Goal: Check status

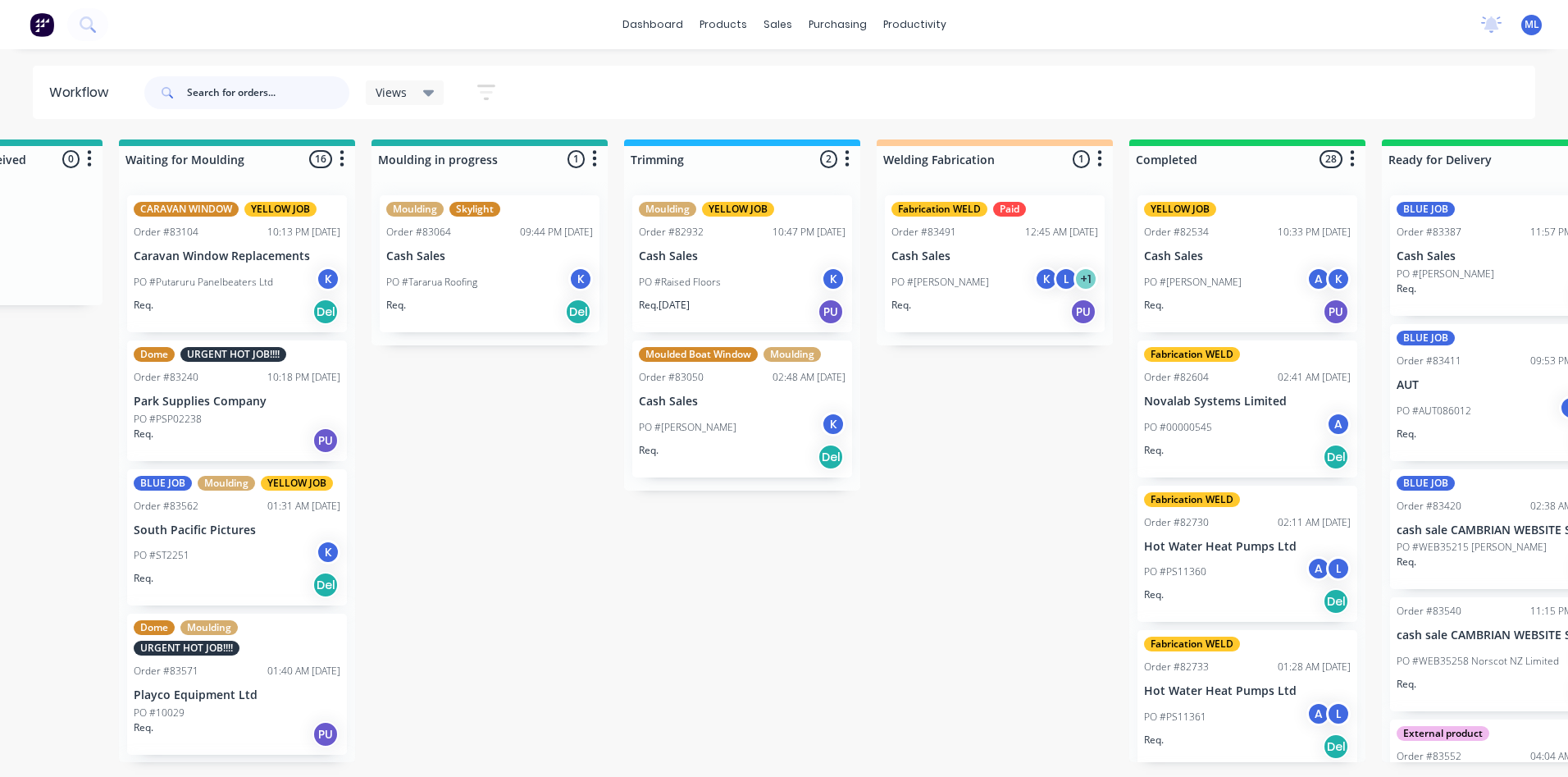
scroll to position [0, 2796]
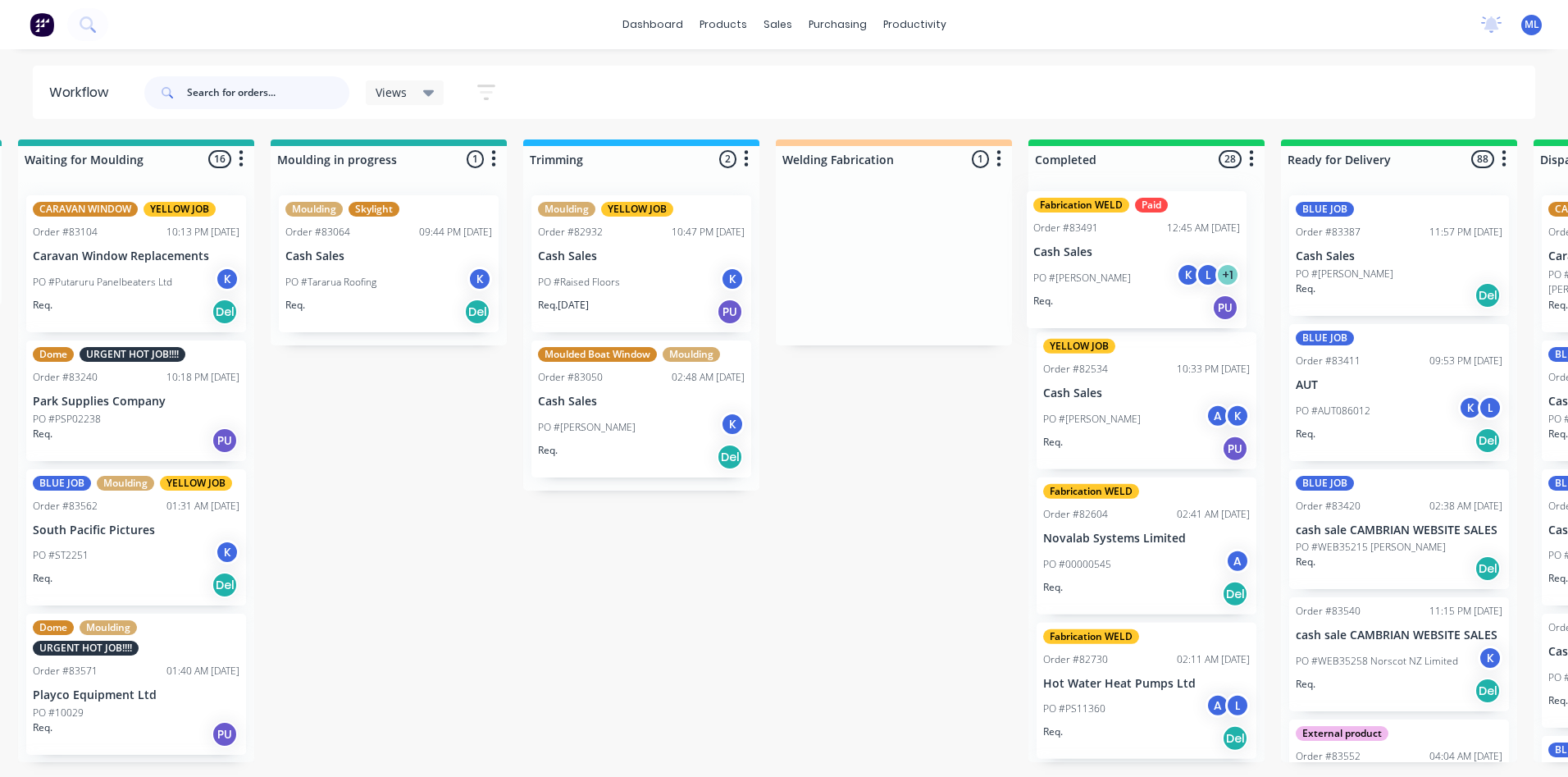
drag, startPoint x: 866, startPoint y: 286, endPoint x: 1115, endPoint y: 284, distance: 249.0
click at [1115, 284] on div "Submitted 37 Sort By Created date Required date Order number Customer name Most…" at bounding box center [343, 451] width 6302 height 623
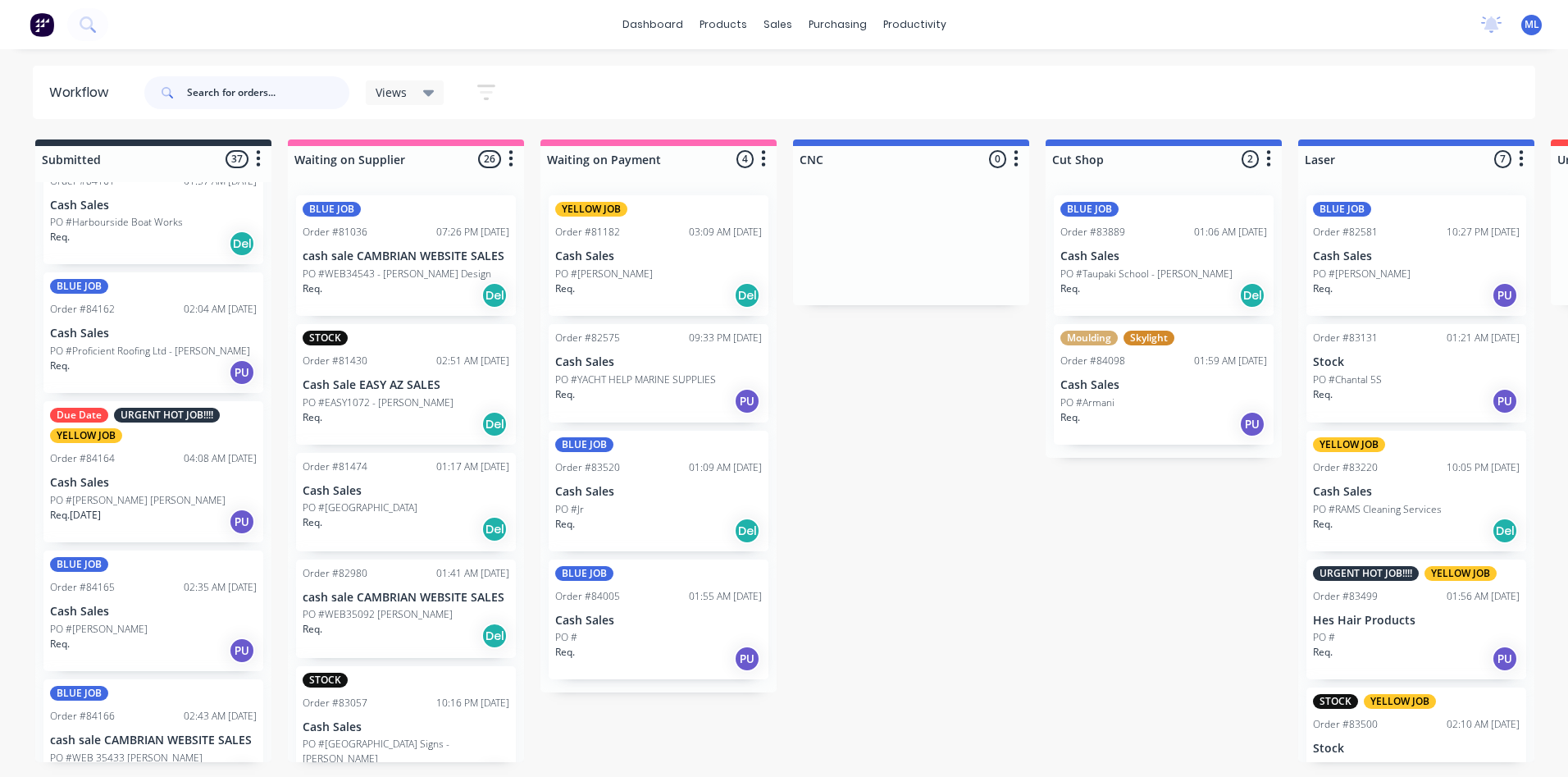
scroll to position [4152, 0]
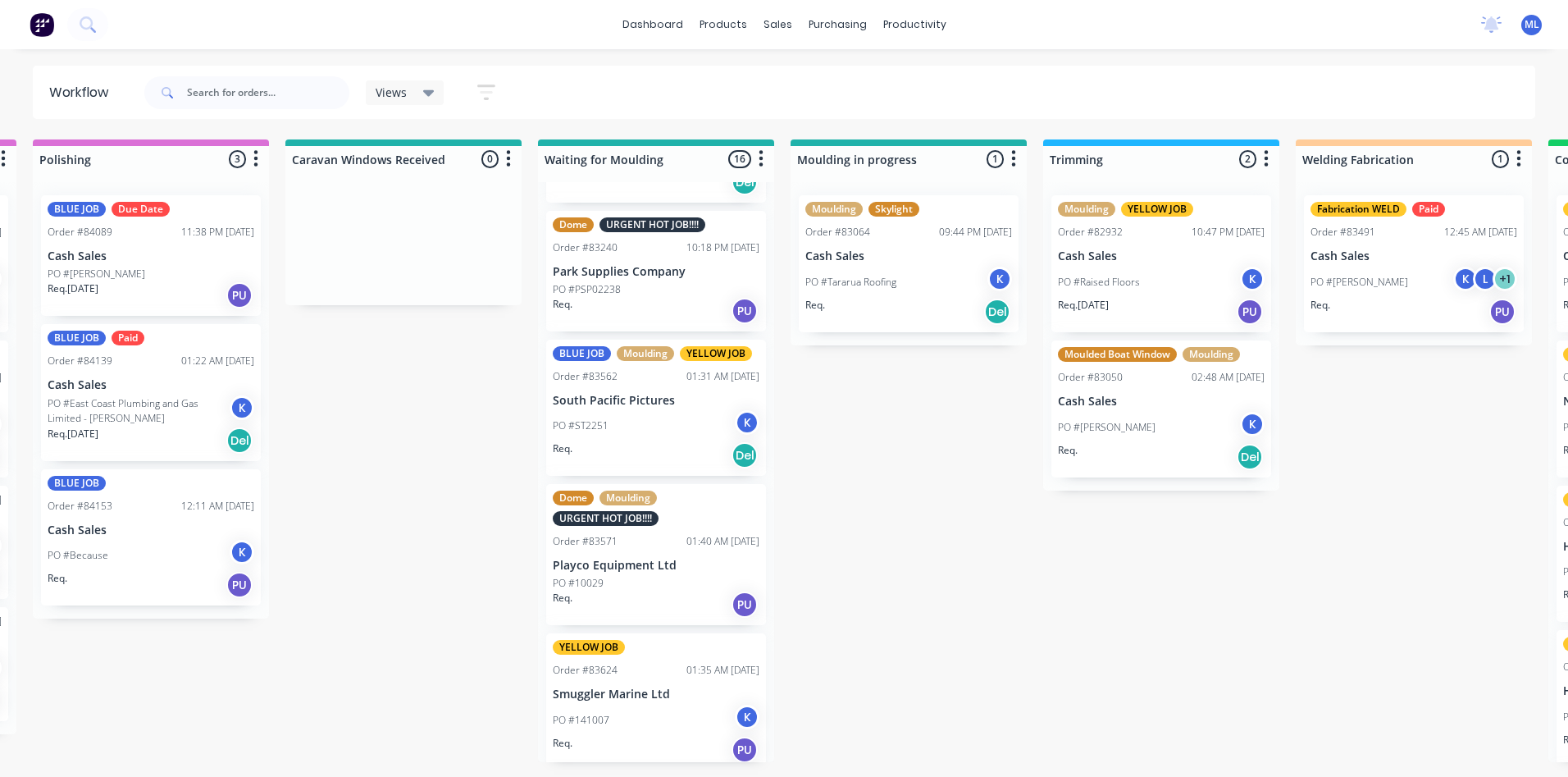
scroll to position [82, 0]
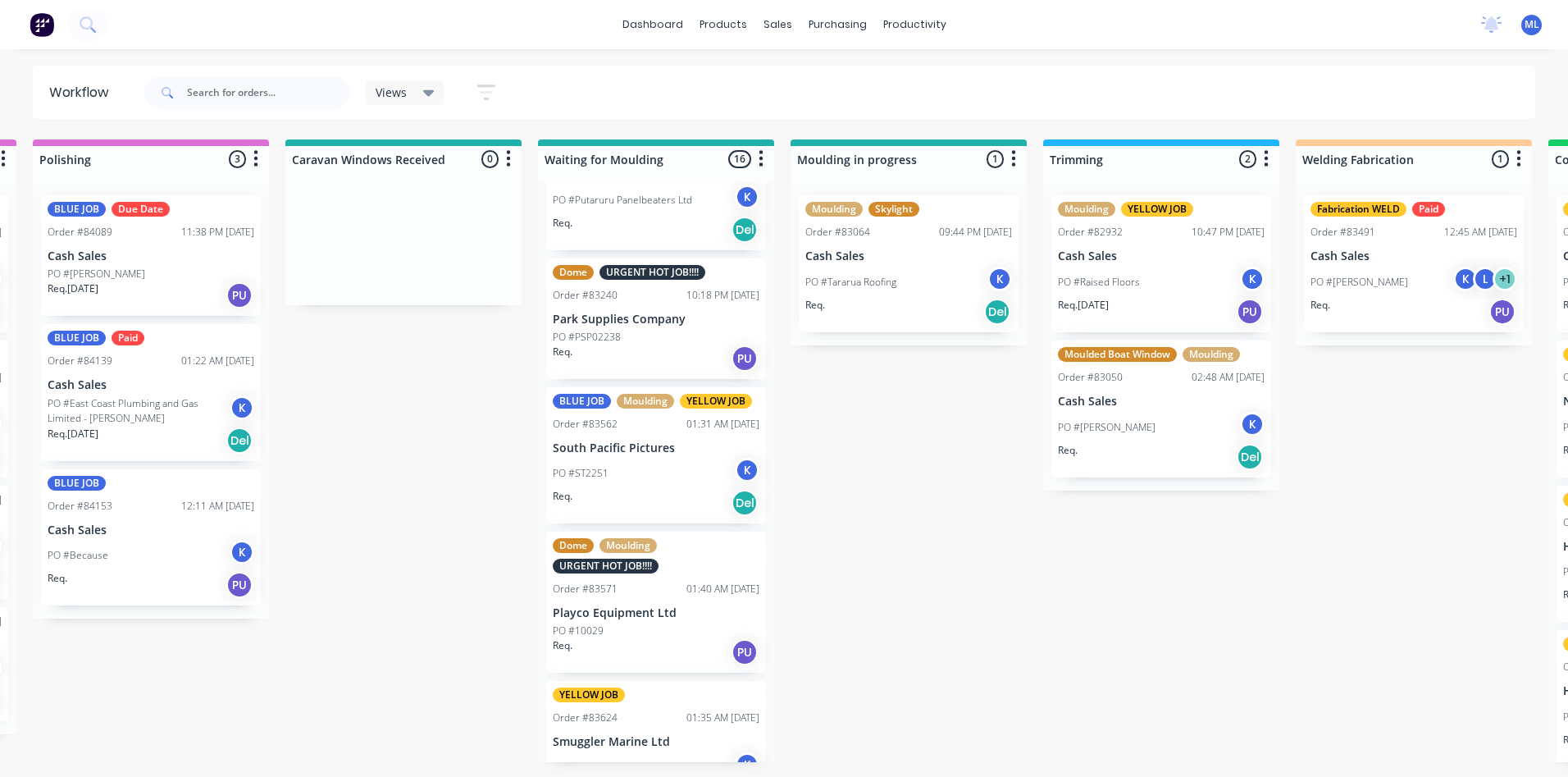
click at [663, 353] on div "Req. PU" at bounding box center [656, 359] width 207 height 28
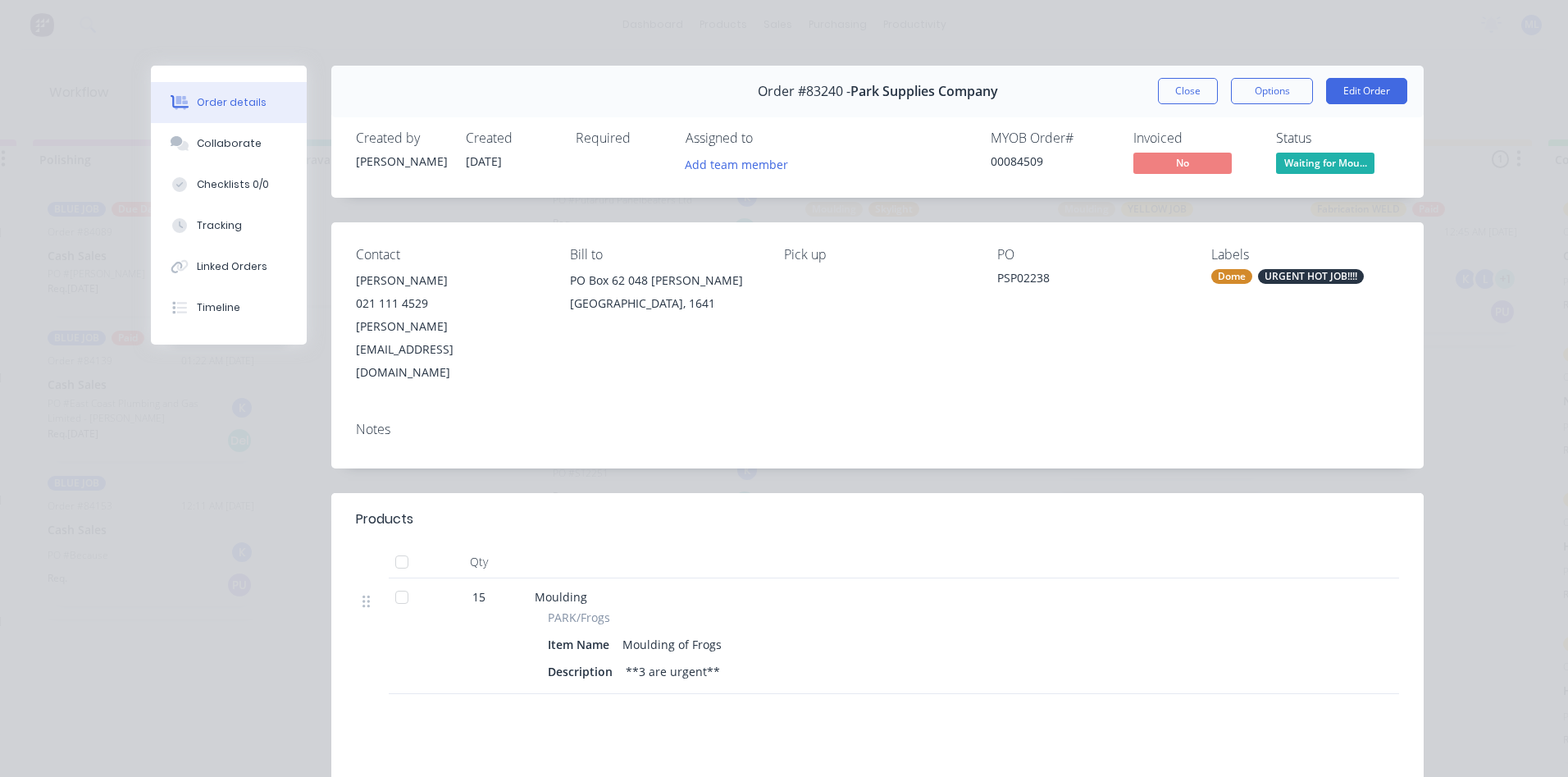
click at [1200, 89] on button "Close" at bounding box center [1187, 91] width 60 height 26
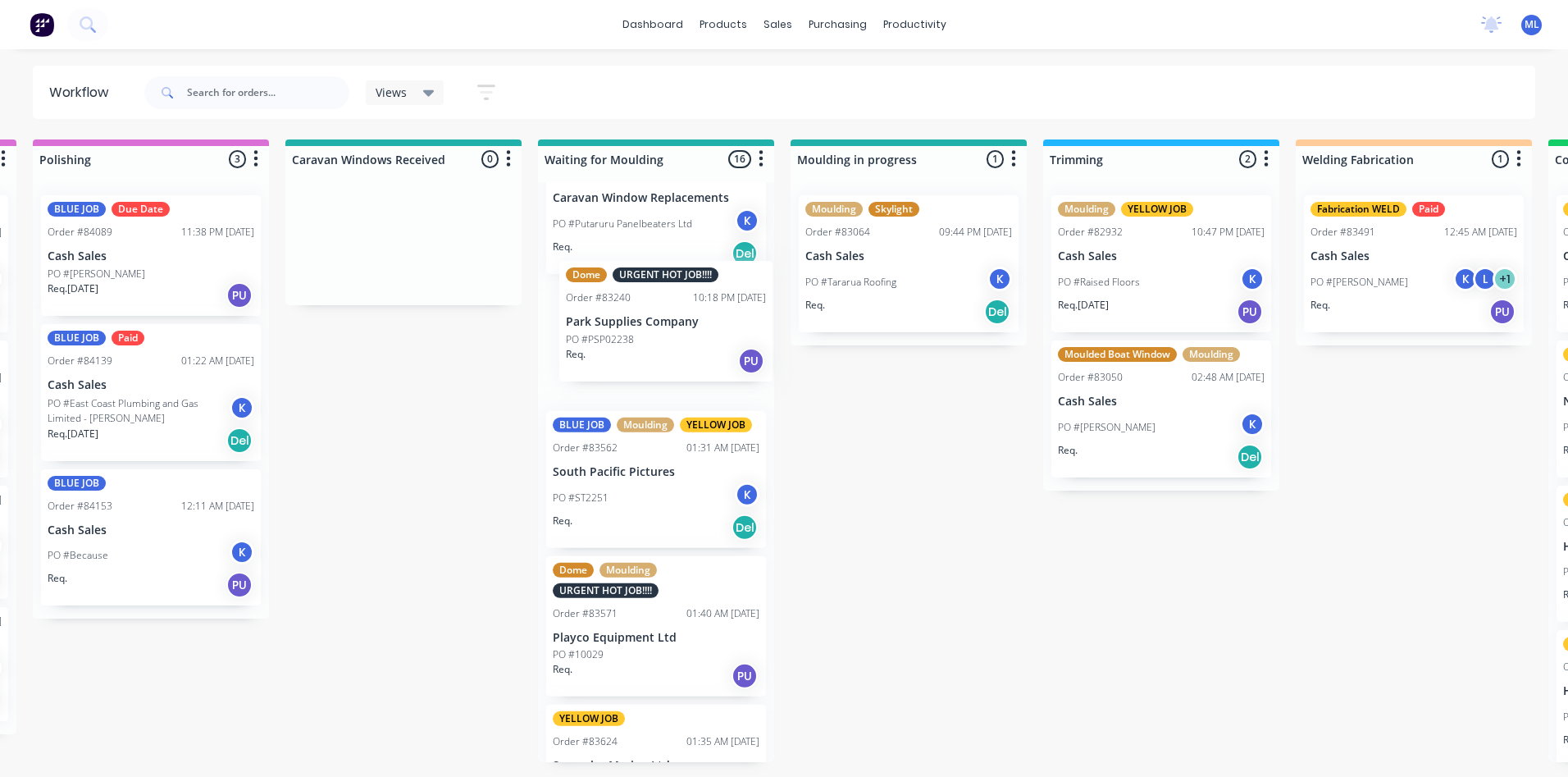
scroll to position [57, 0]
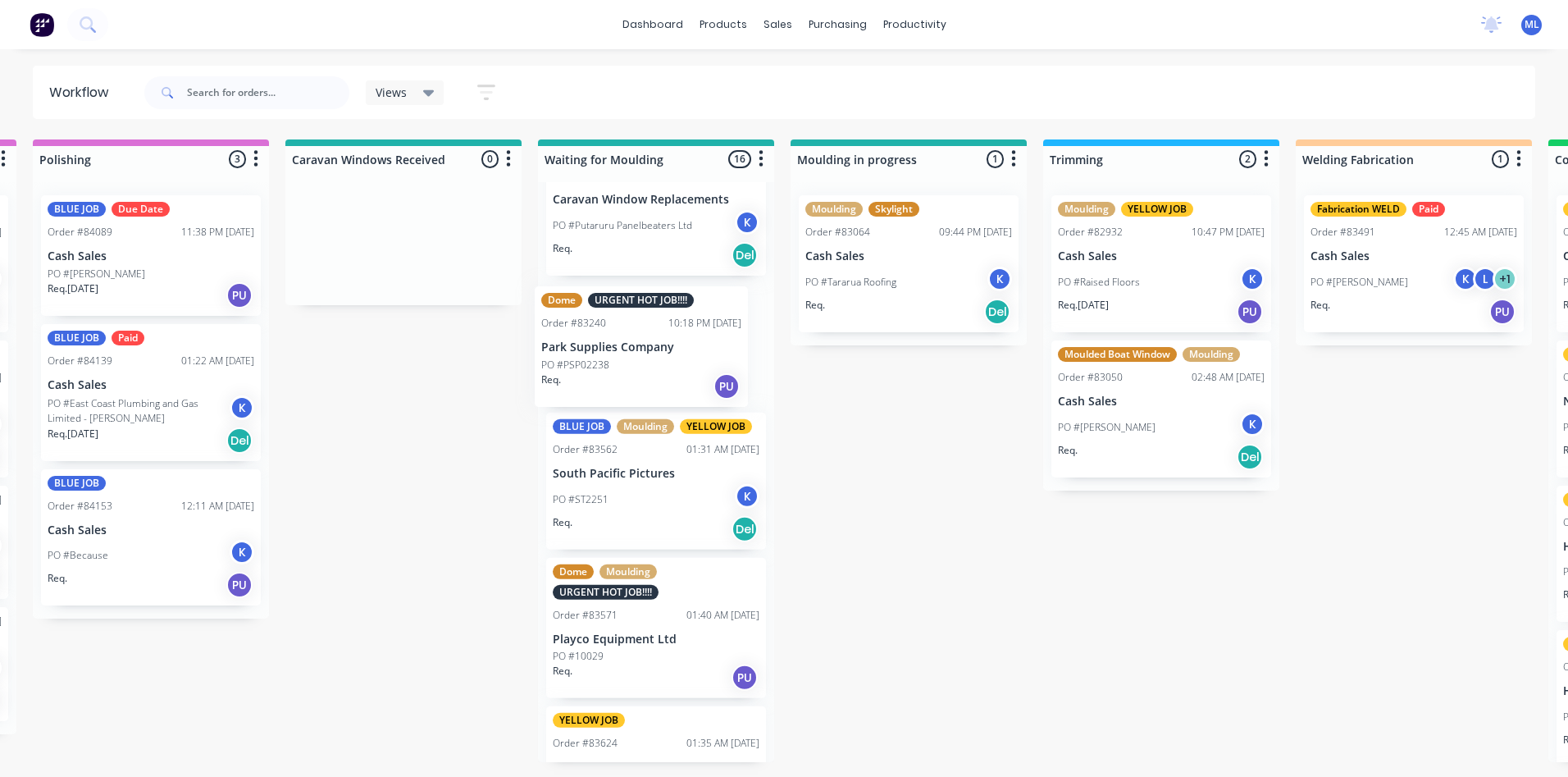
drag, startPoint x: 638, startPoint y: 346, endPoint x: 638, endPoint y: 371, distance: 25.0
click at [638, 371] on div "CARAVAN WINDOW YELLOW JOB Order #83104 10:13 PM 06/07/25 Caravan Window Replace…" at bounding box center [655, 472] width 236 height 580
click at [645, 383] on div "Req. PU" at bounding box center [656, 384] width 207 height 28
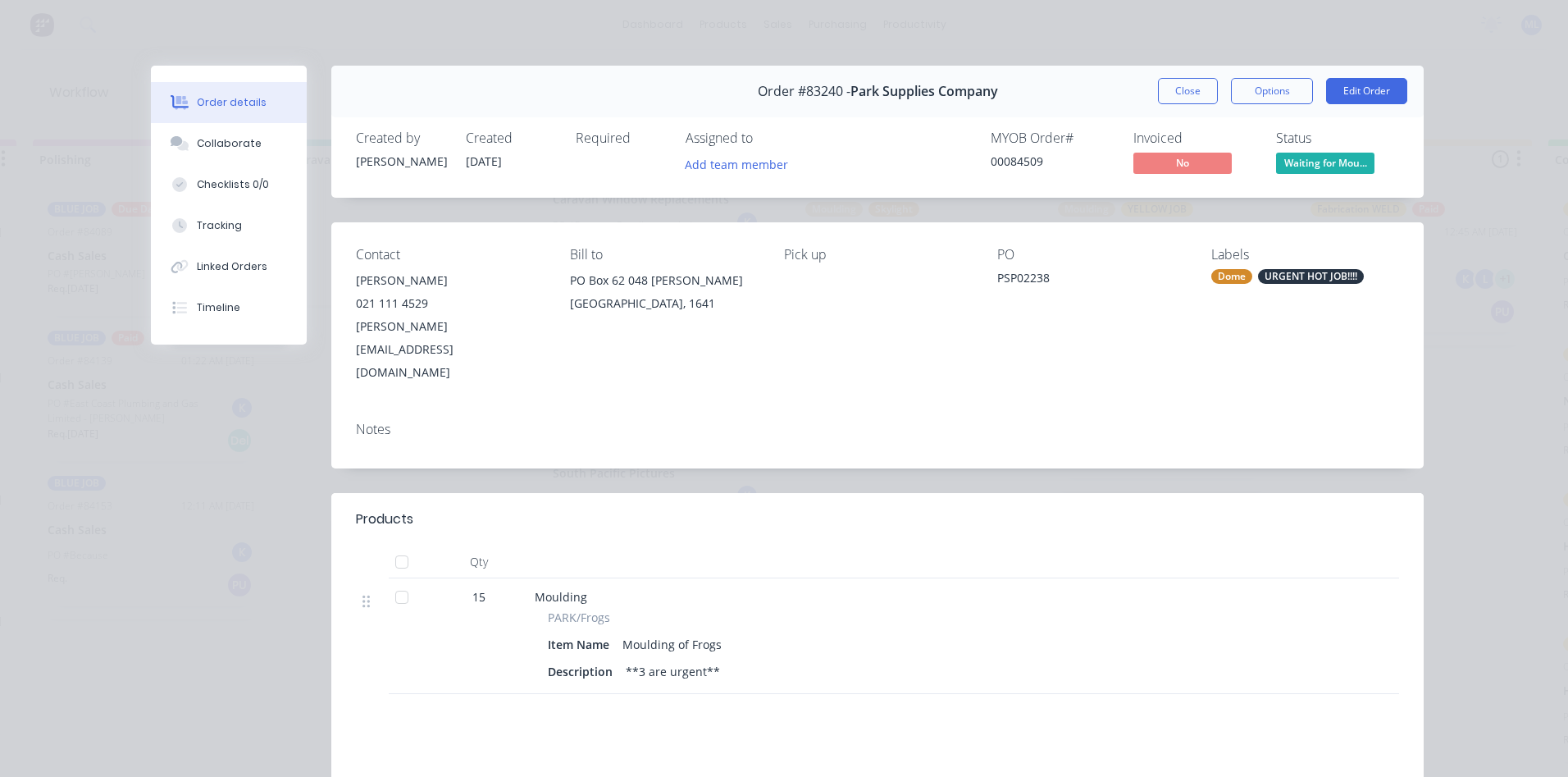
drag, startPoint x: 1172, startPoint y: 90, endPoint x: 996, endPoint y: 288, distance: 264.9
click at [1172, 91] on button "Close" at bounding box center [1187, 91] width 60 height 26
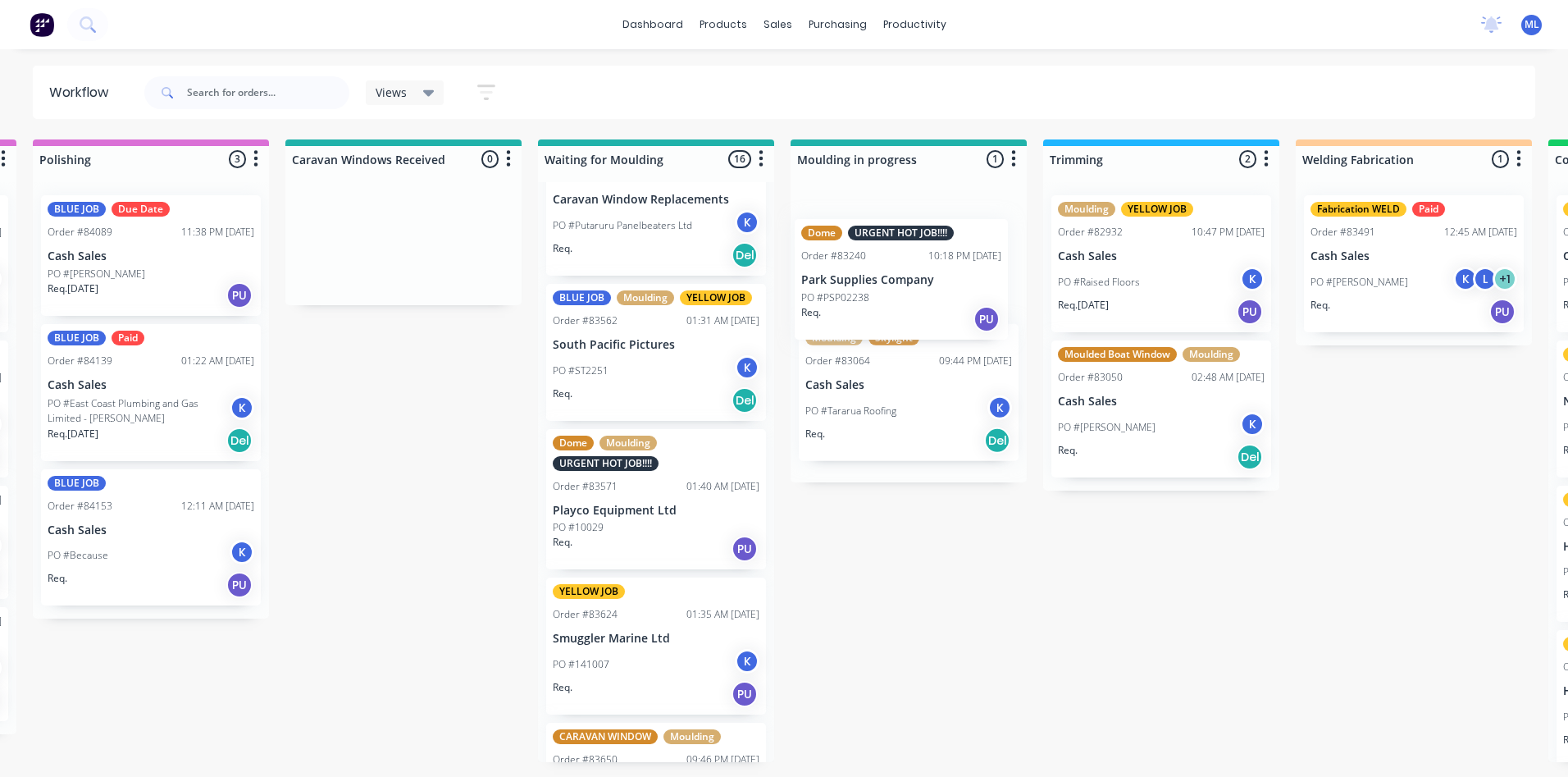
drag, startPoint x: 649, startPoint y: 370, endPoint x: 902, endPoint y: 306, distance: 261.0
click at [902, 306] on div "Submitted 26 Sort By Created date Required date Order number Customer name Most…" at bounding box center [863, 451] width 6302 height 623
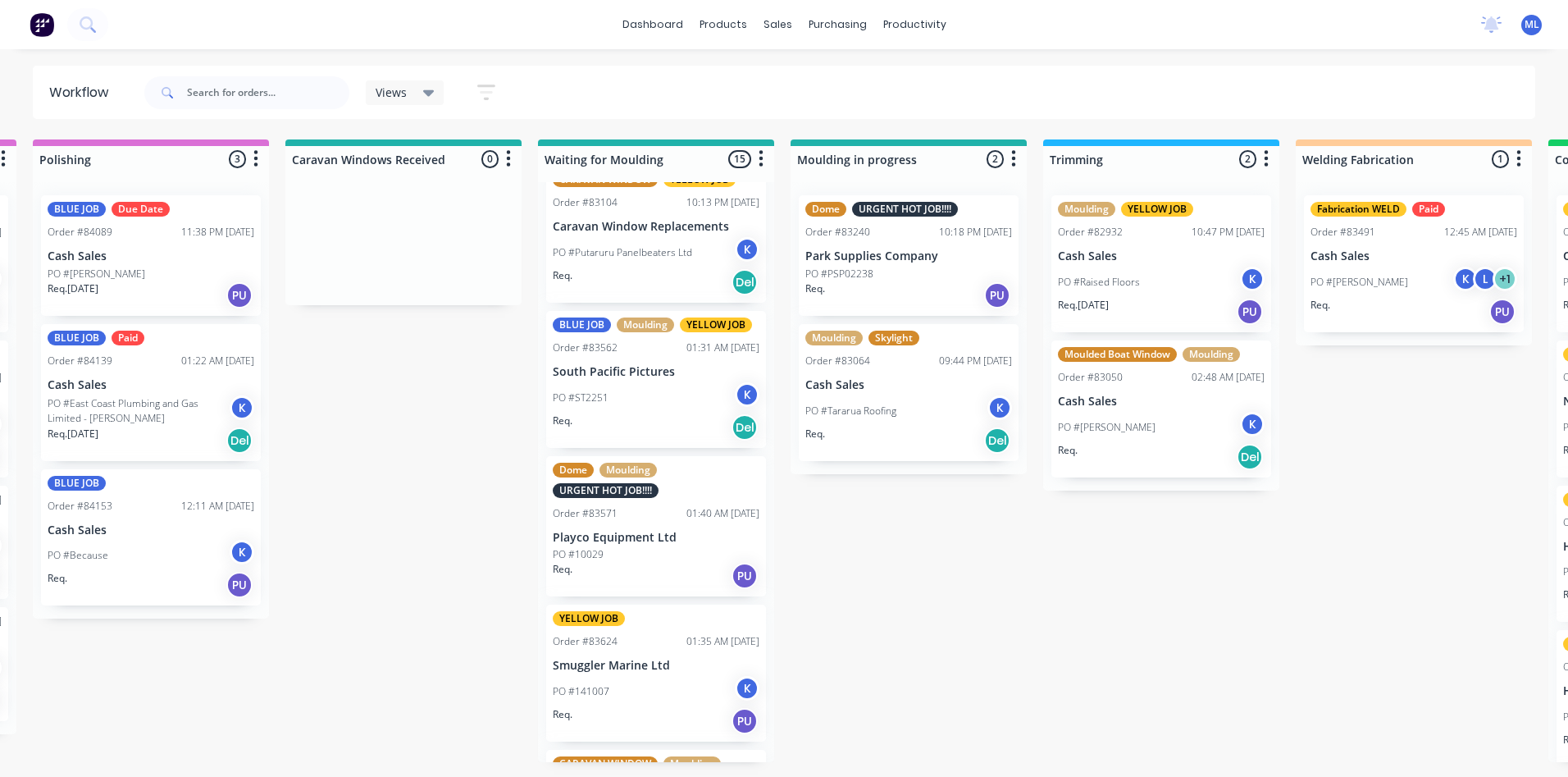
scroll to position [0, 0]
